Goal: Task Accomplishment & Management: Complete application form

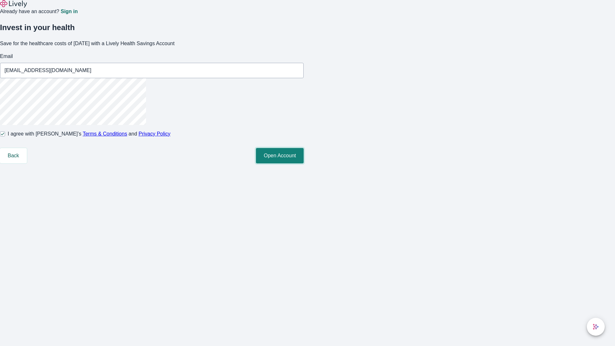
click at [304, 163] on button "Open Account" at bounding box center [280, 155] width 48 height 15
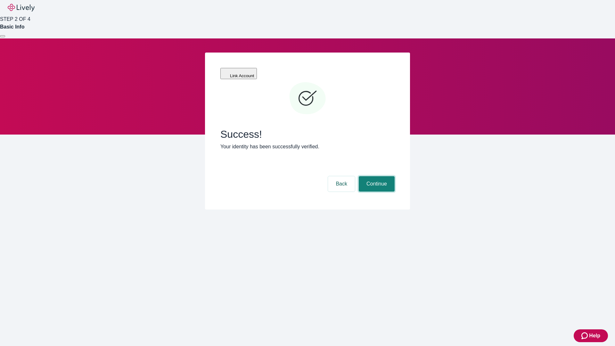
click at [376, 176] on button "Continue" at bounding box center [377, 183] width 36 height 15
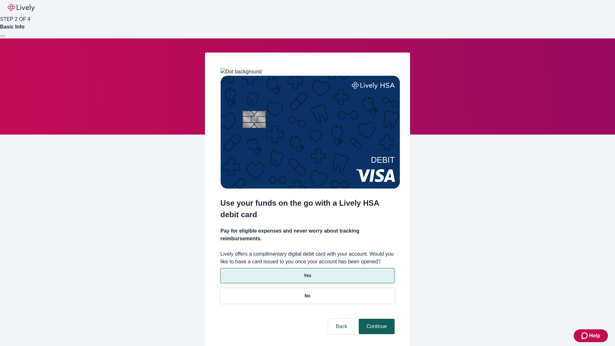
click at [307, 272] on p "Yes" at bounding box center [308, 275] width 8 height 7
click at [376, 319] on button "Continue" at bounding box center [377, 326] width 36 height 15
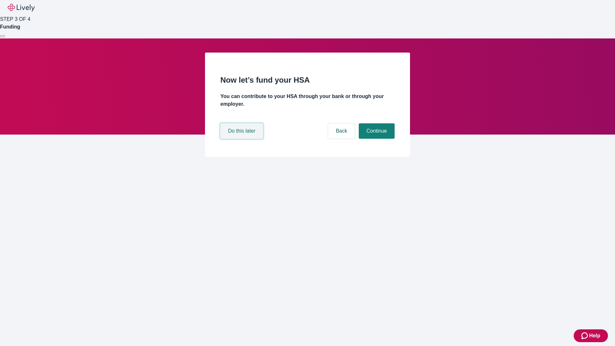
click at [243, 139] on button "Do this later" at bounding box center [241, 130] width 43 height 15
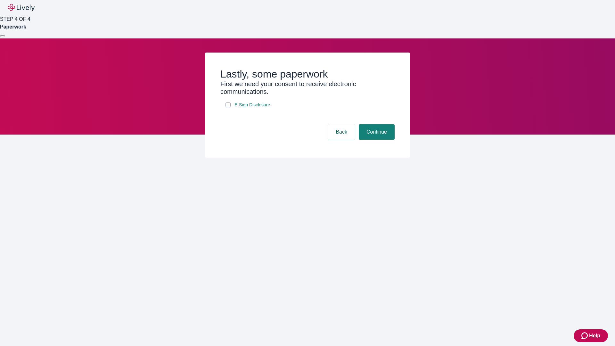
click at [228, 107] on input "E-Sign Disclosure" at bounding box center [228, 104] width 5 height 5
checkbox input "true"
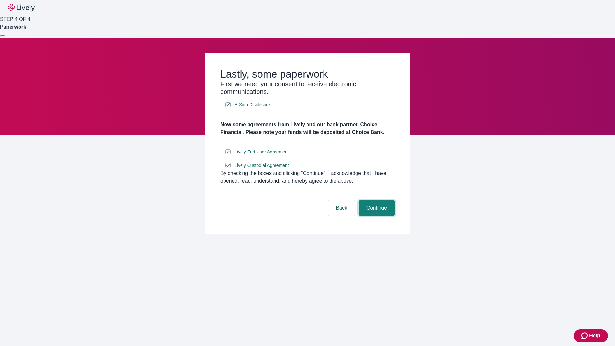
click at [376, 216] on button "Continue" at bounding box center [377, 207] width 36 height 15
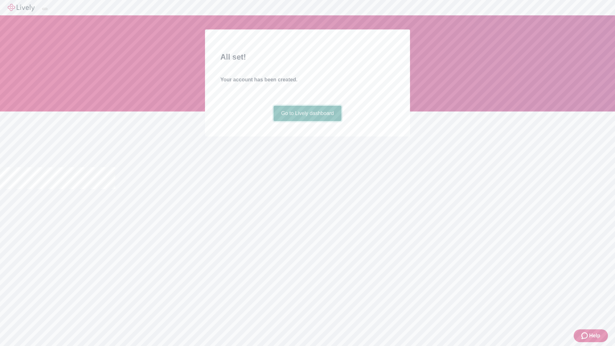
click at [307, 121] on link "Go to Lively dashboard" at bounding box center [308, 113] width 68 height 15
